Goal: Task Accomplishment & Management: Manage account settings

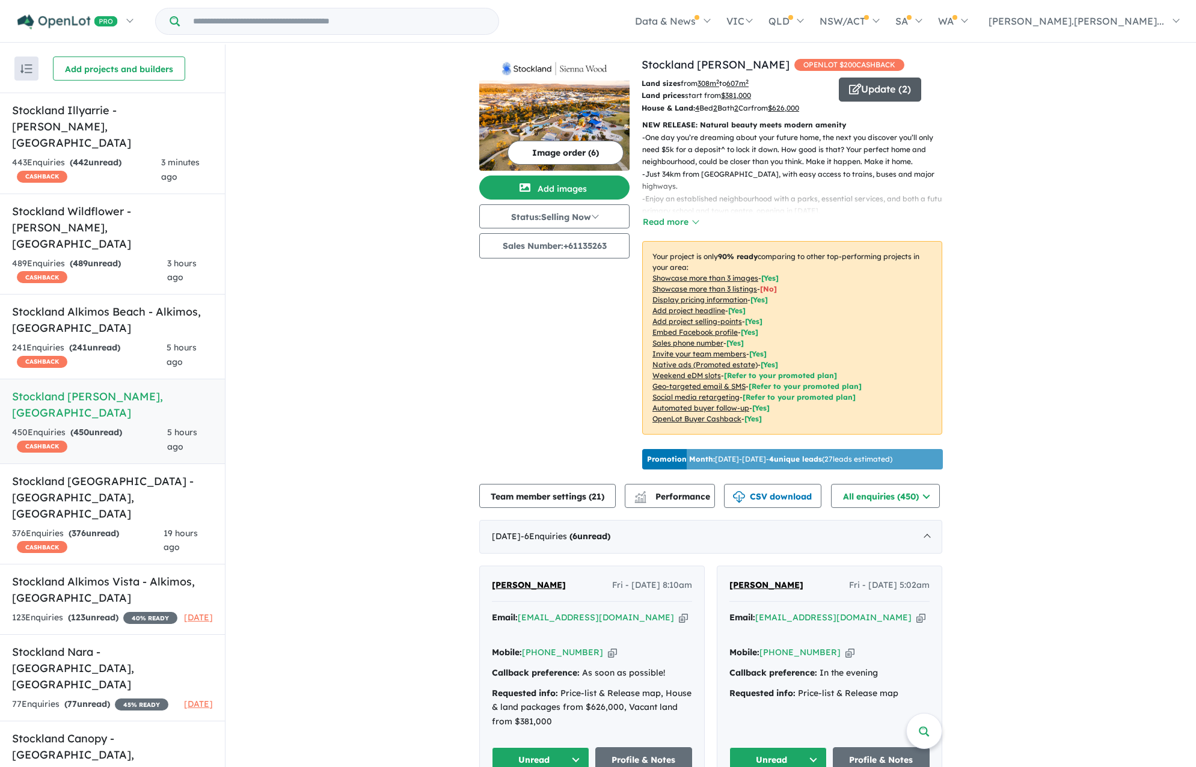
click at [868, 93] on button "Update ( 2 )" at bounding box center [880, 90] width 82 height 24
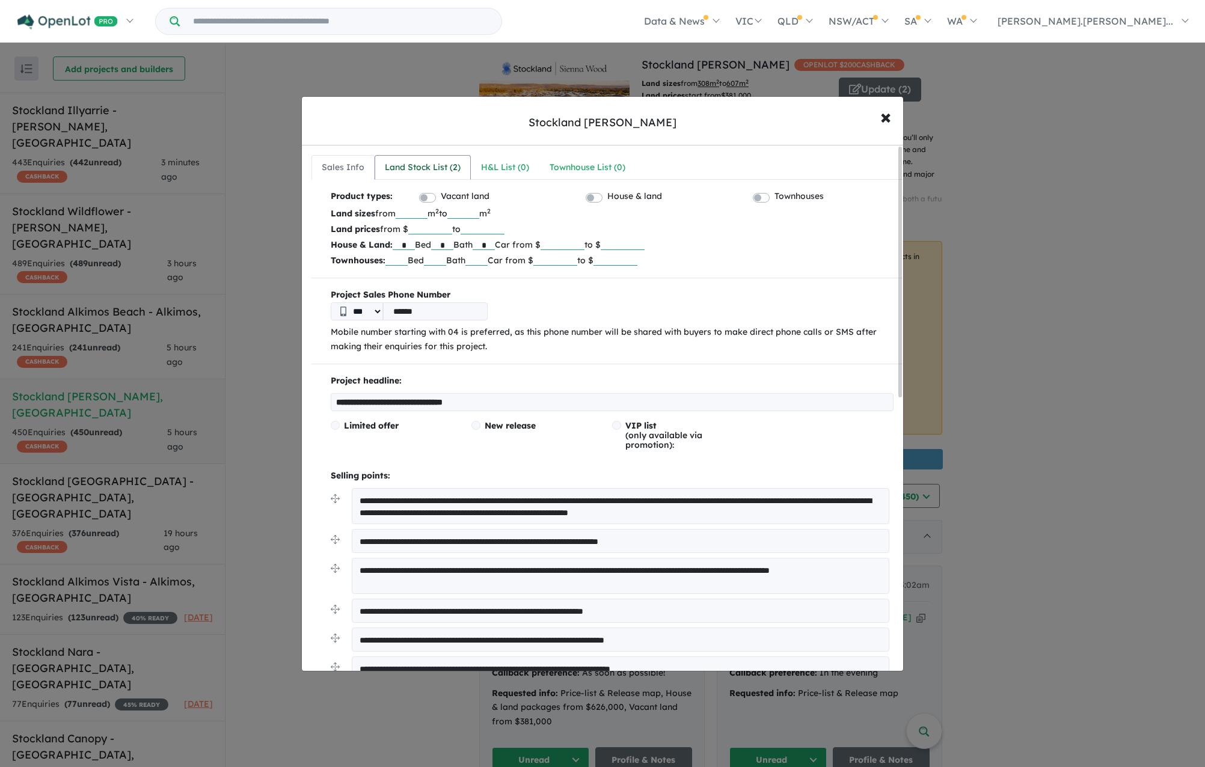
click at [393, 162] on div "Land Stock List ( 2 )" at bounding box center [423, 168] width 76 height 14
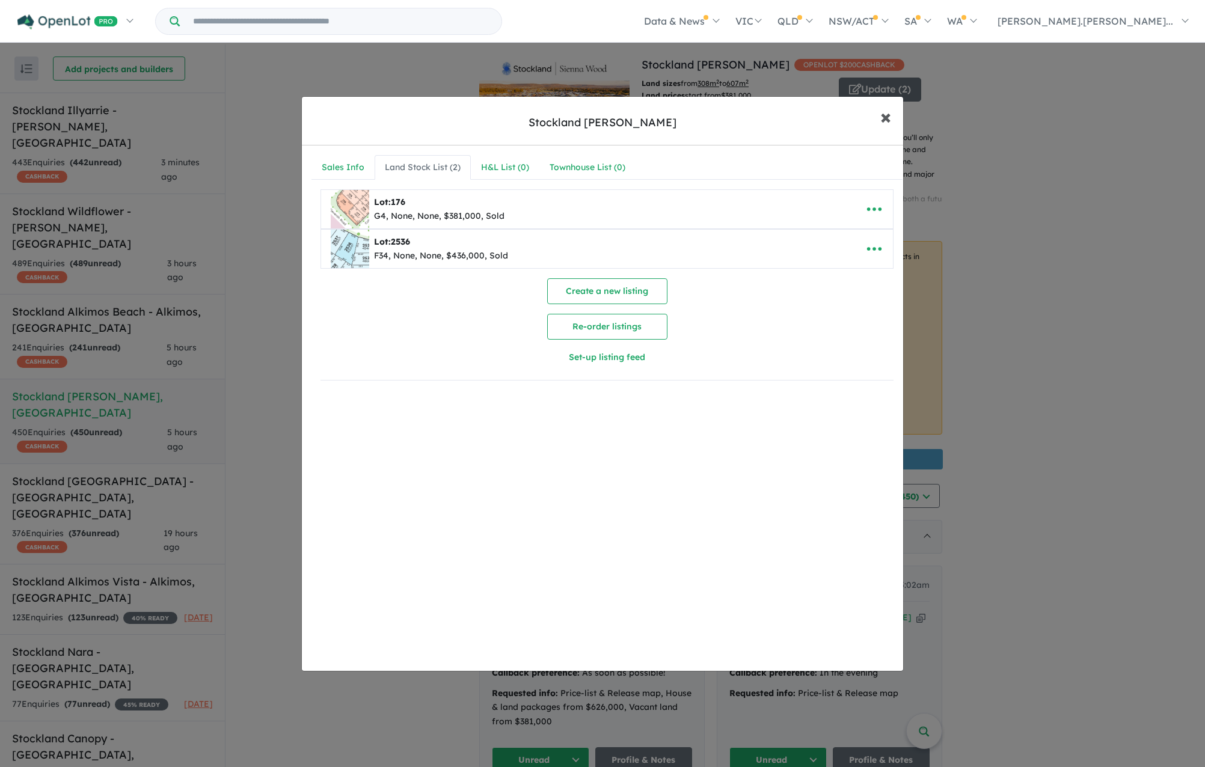
click at [891, 117] on button "× Close" at bounding box center [885, 116] width 35 height 32
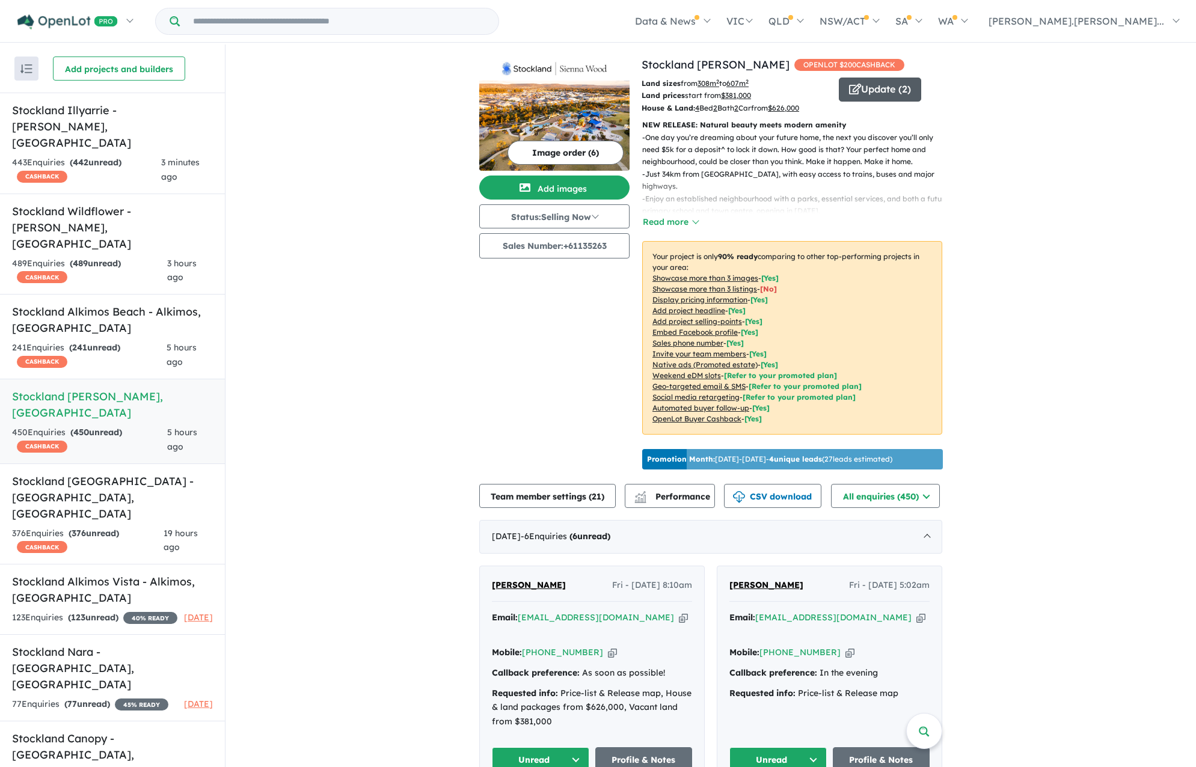
click at [867, 88] on button "Update ( 2 )" at bounding box center [880, 90] width 82 height 24
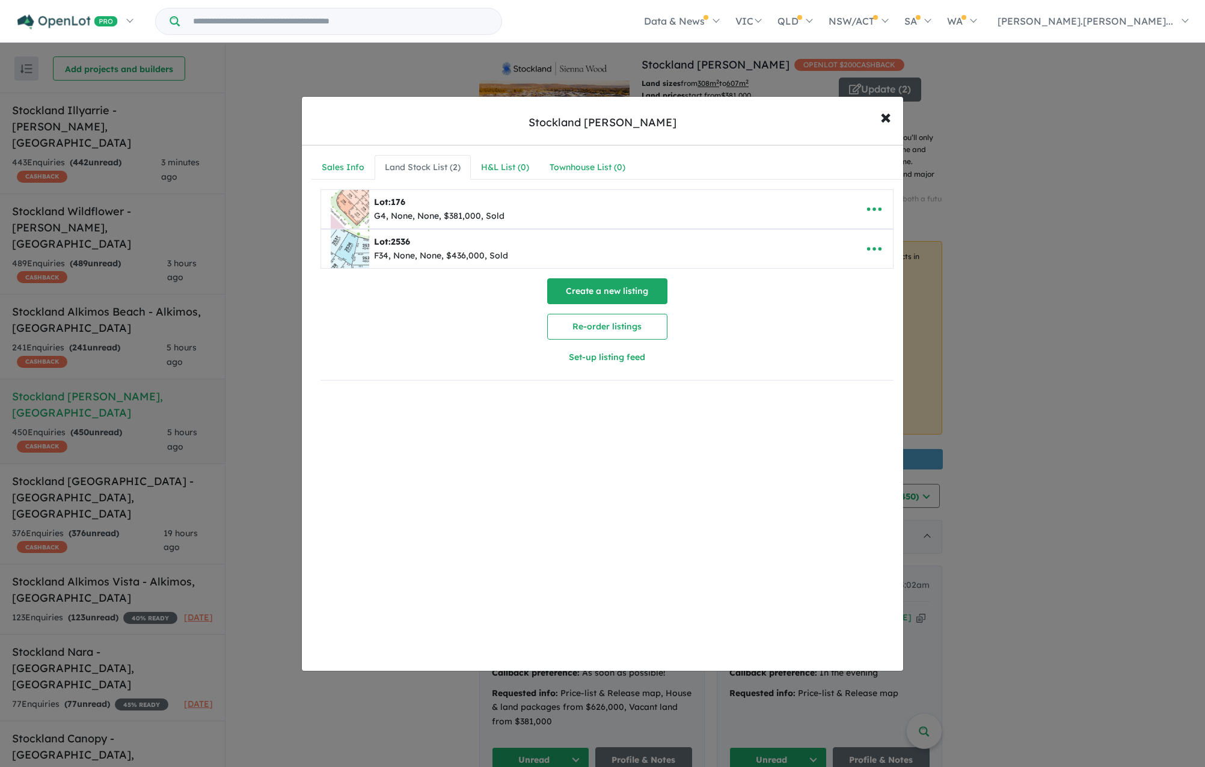
click at [609, 290] on button "Create a new listing" at bounding box center [607, 291] width 120 height 26
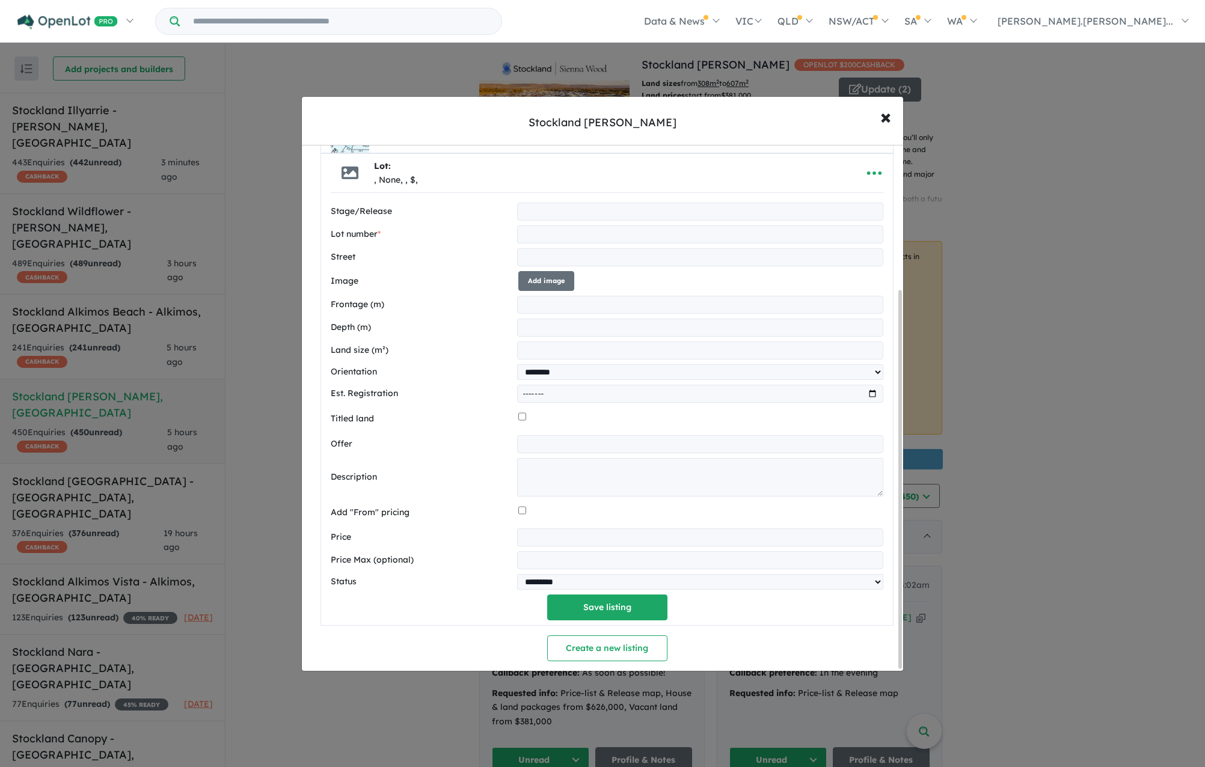
scroll to position [201, 0]
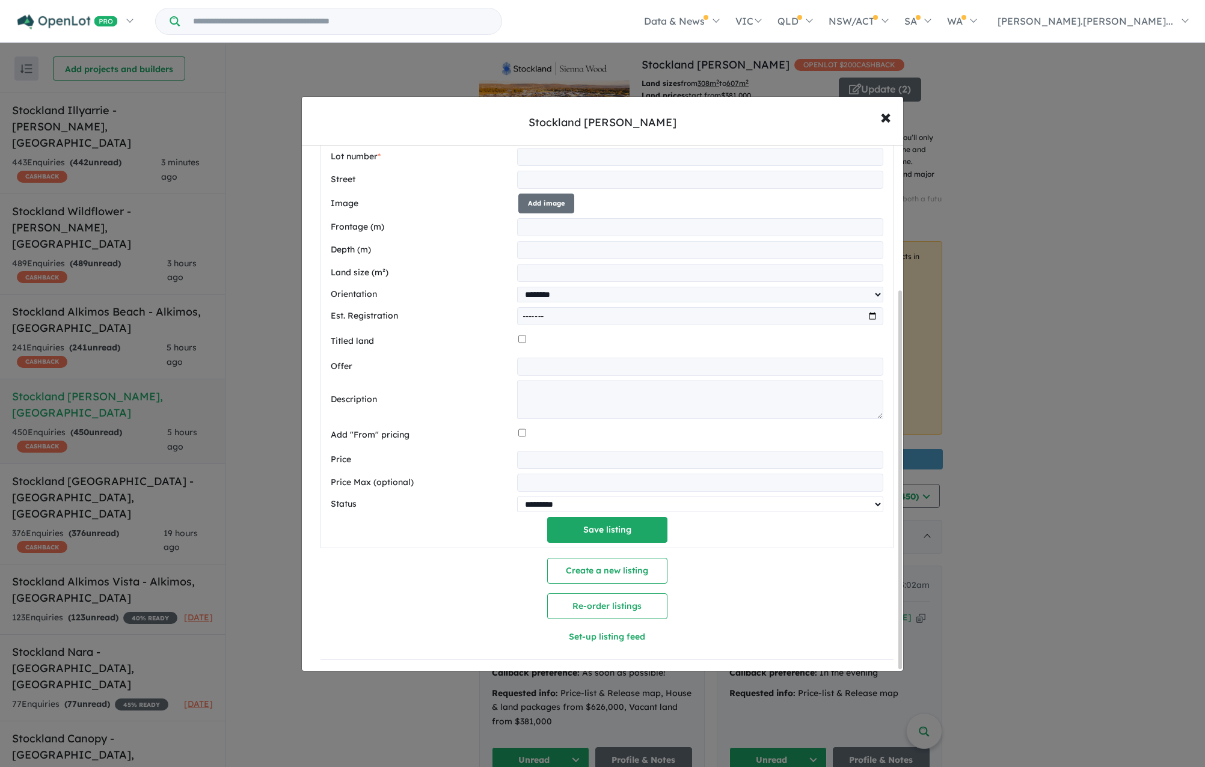
click at [541, 506] on select "********* ******** **** ******" at bounding box center [700, 505] width 366 height 16
click at [458, 521] on div "**********" at bounding box center [607, 334] width 553 height 418
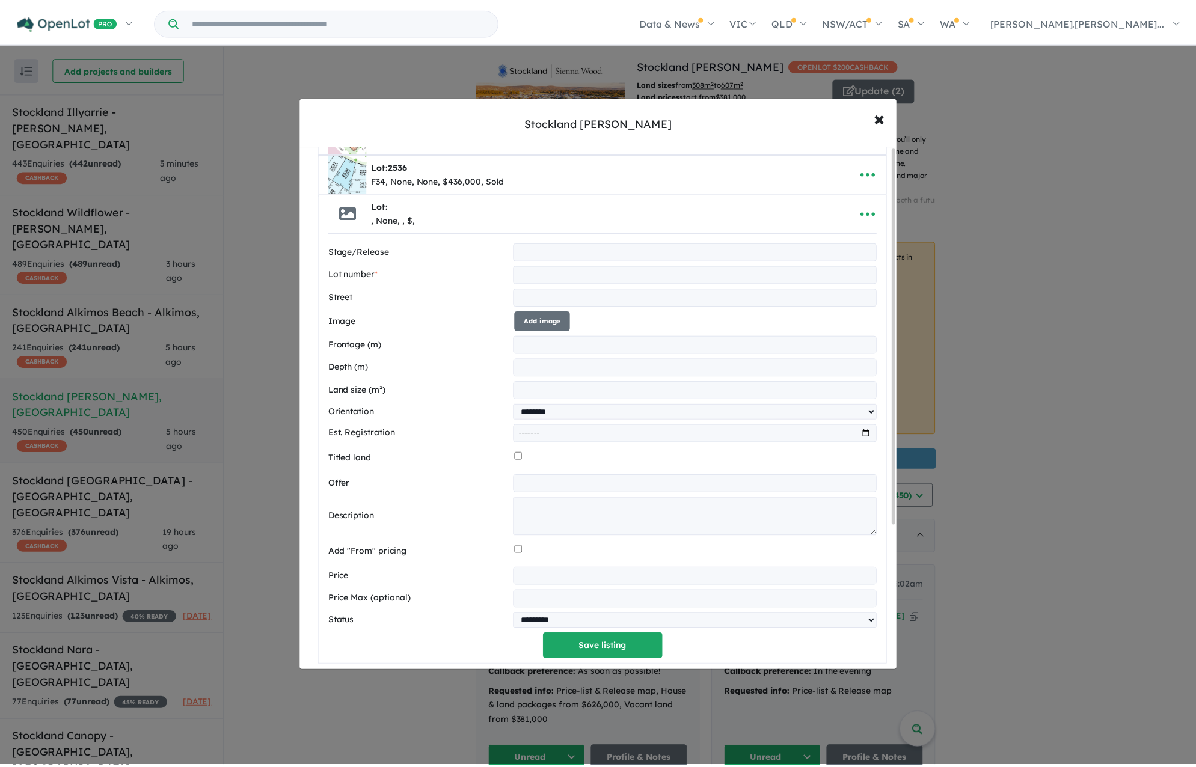
scroll to position [0, 0]
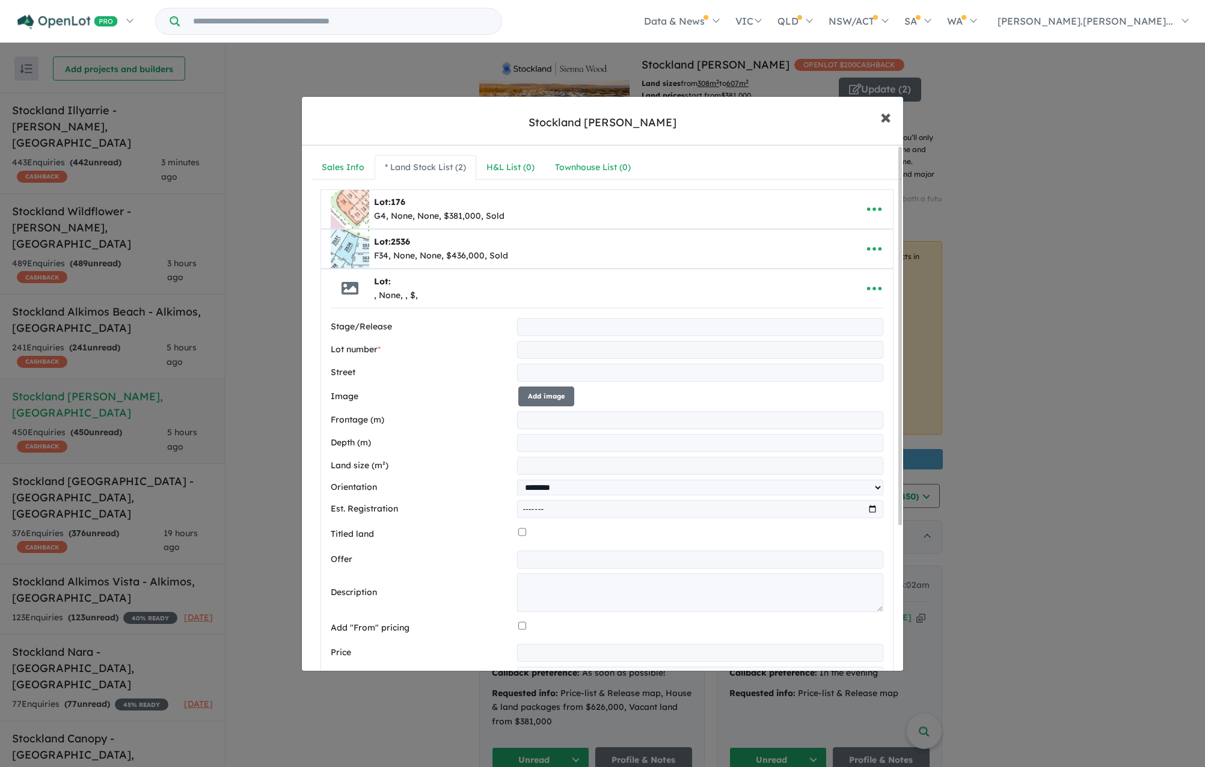
click at [889, 121] on span "×" at bounding box center [885, 116] width 11 height 26
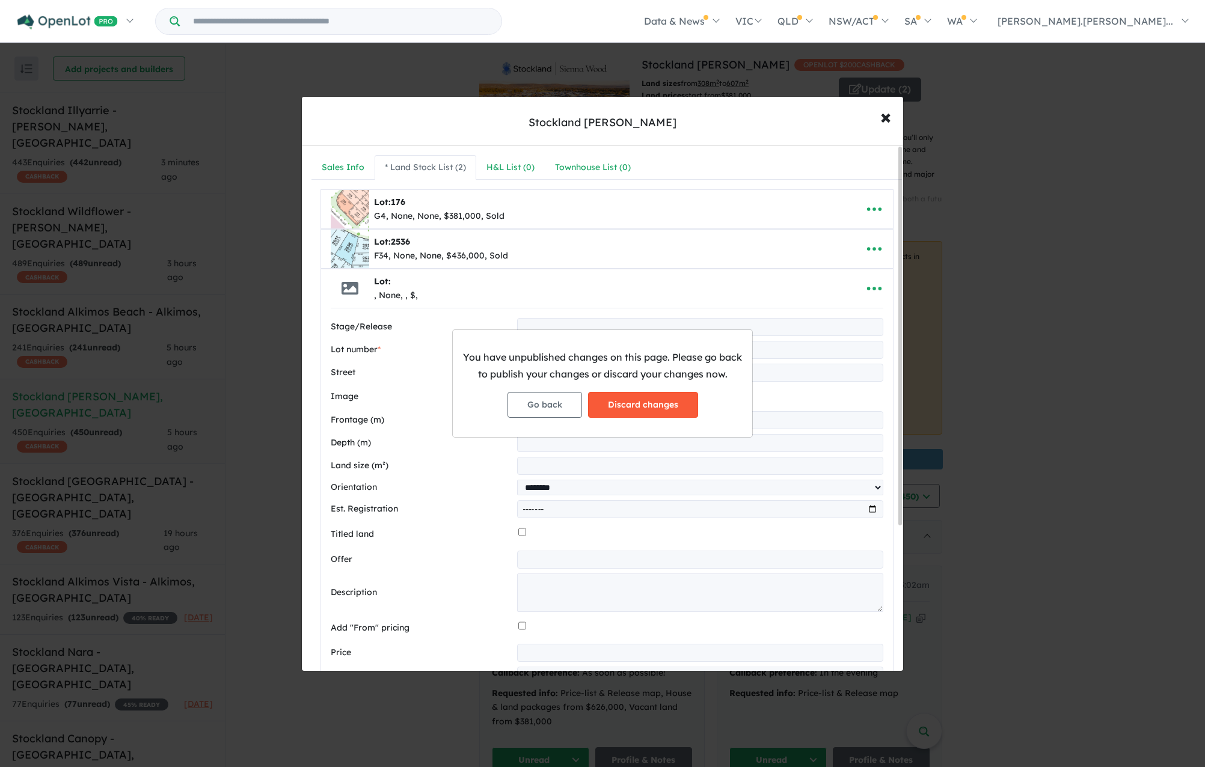
click at [637, 397] on button "Discard changes" at bounding box center [643, 405] width 110 height 26
